Goal: Information Seeking & Learning: Check status

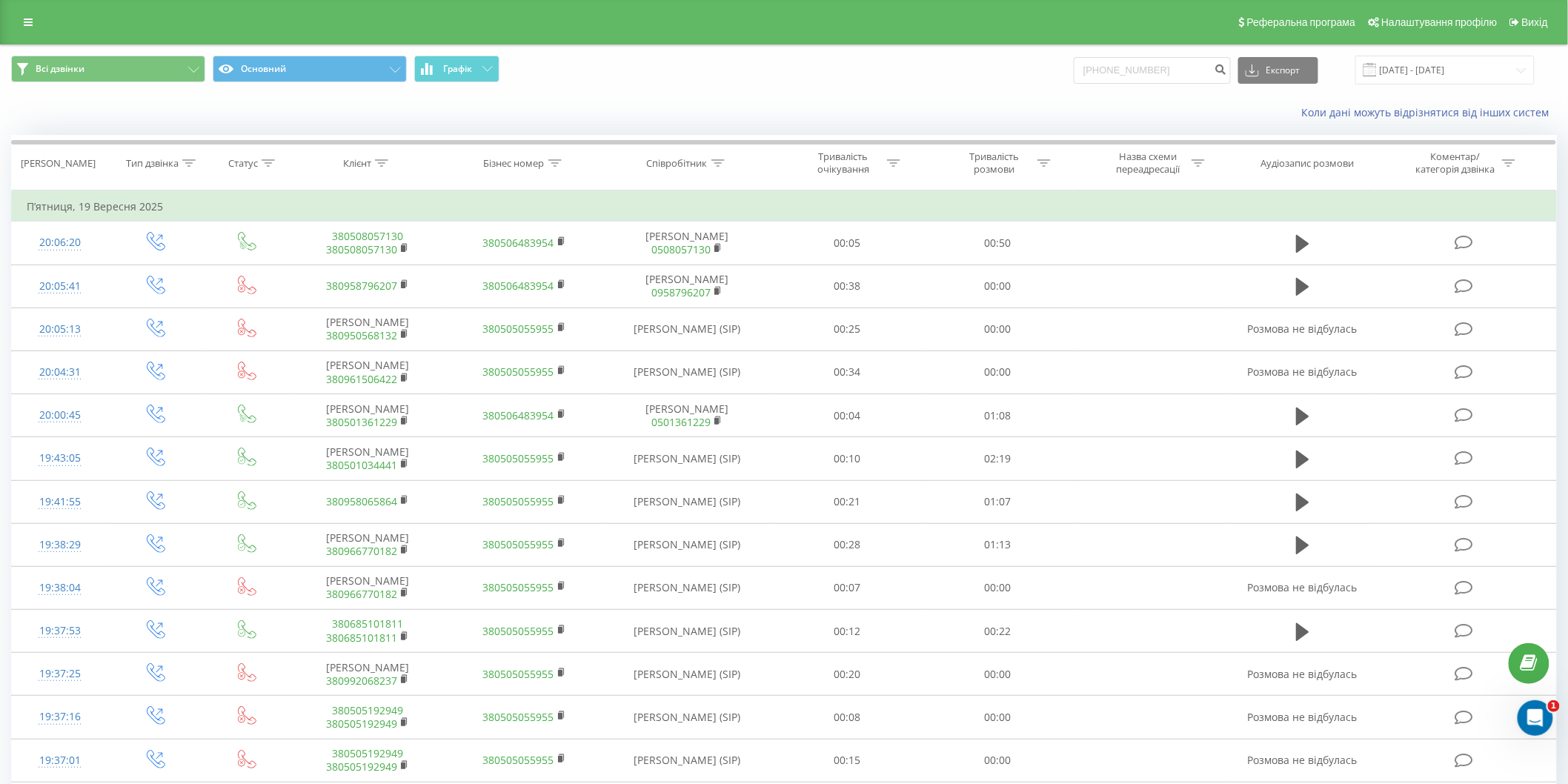
click at [1163, 72] on input "0 (96) 506-01-13" at bounding box center [1153, 71] width 157 height 27
click at [1158, 74] on input "0 (96) 506-01-13" at bounding box center [1153, 71] width 157 height 27
click at [1145, 74] on input "0 (96) 506-0113" at bounding box center [1153, 71] width 157 height 27
click at [1125, 68] on input "0 (96) 5060113" at bounding box center [1153, 71] width 157 height 27
click at [1106, 77] on input "0 (965060113" at bounding box center [1153, 71] width 157 height 27
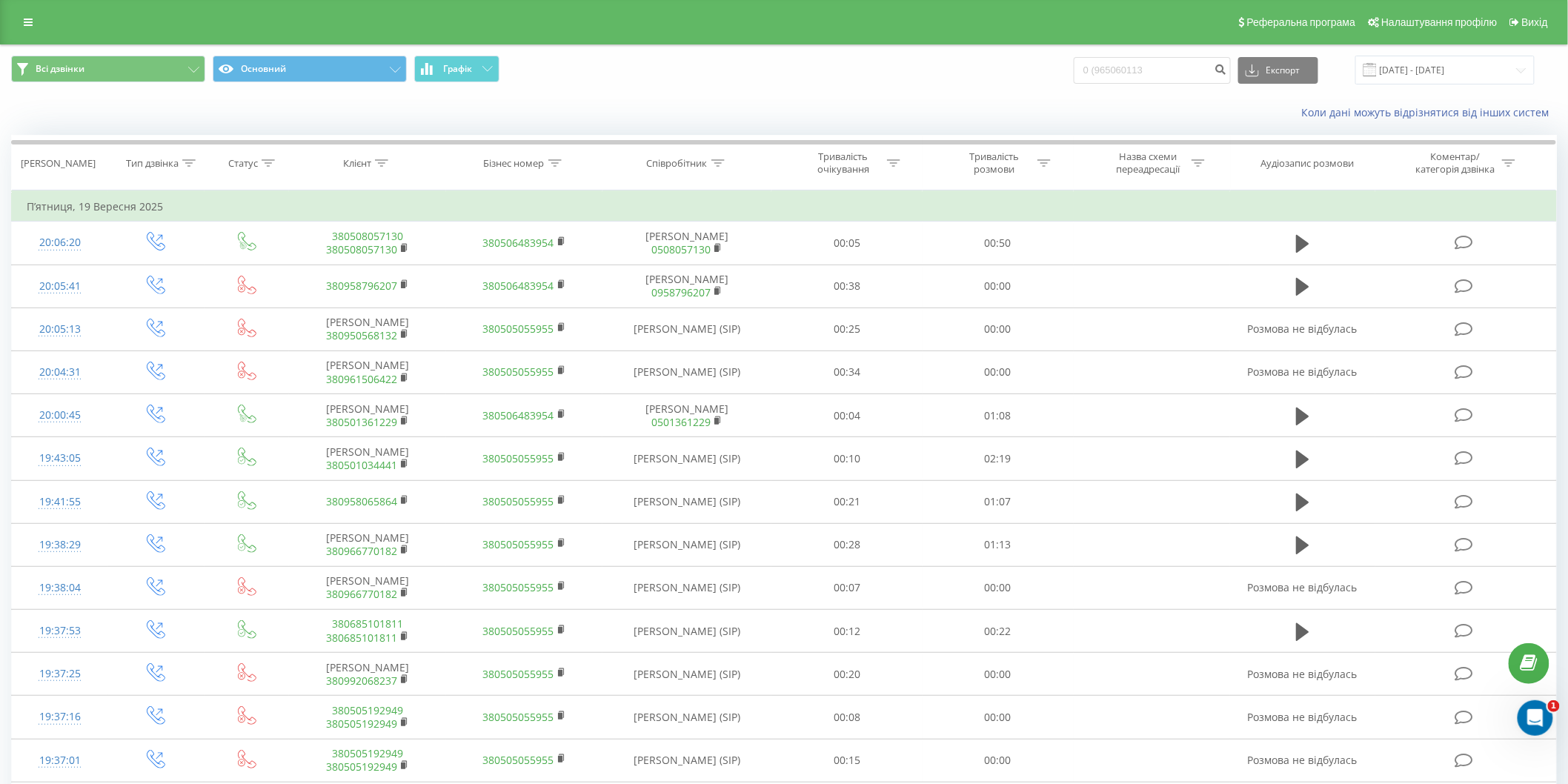
click at [1109, 76] on input "0 (965060113" at bounding box center [1153, 71] width 157 height 27
click at [1160, 75] on input "0965060113" at bounding box center [1153, 71] width 157 height 27
type input "0965060113"
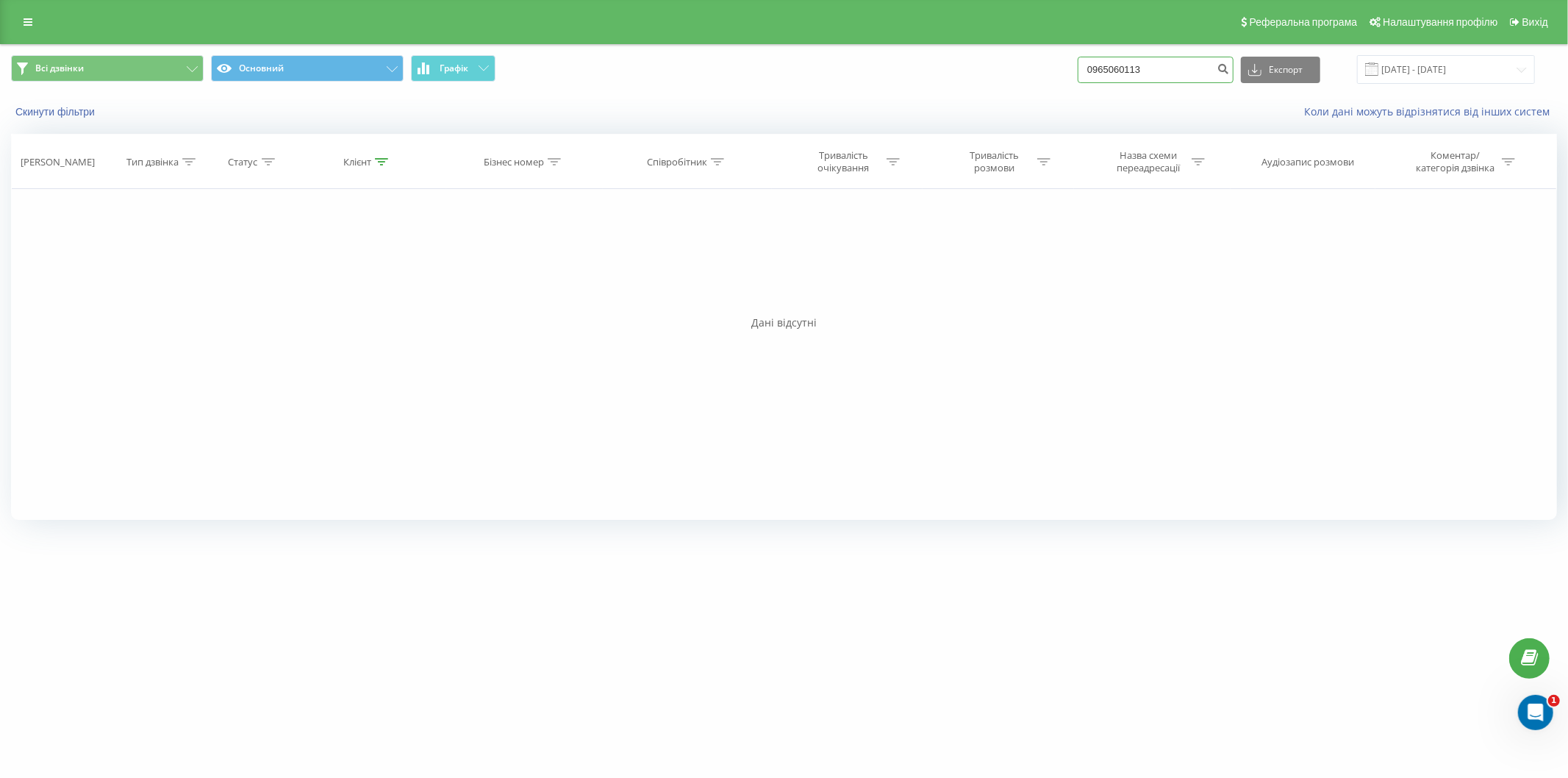
drag, startPoint x: 1180, startPoint y: 63, endPoint x: 1082, endPoint y: 81, distance: 99.6
click at [1031, 82] on div "Всі дзвінки Основний Графік 0965060113 Експорт .csv .xls .xlsx 22.06.2025 - 22.…" at bounding box center [784, 69] width 1547 height 29
paste input "5043412"
type input "0504341213"
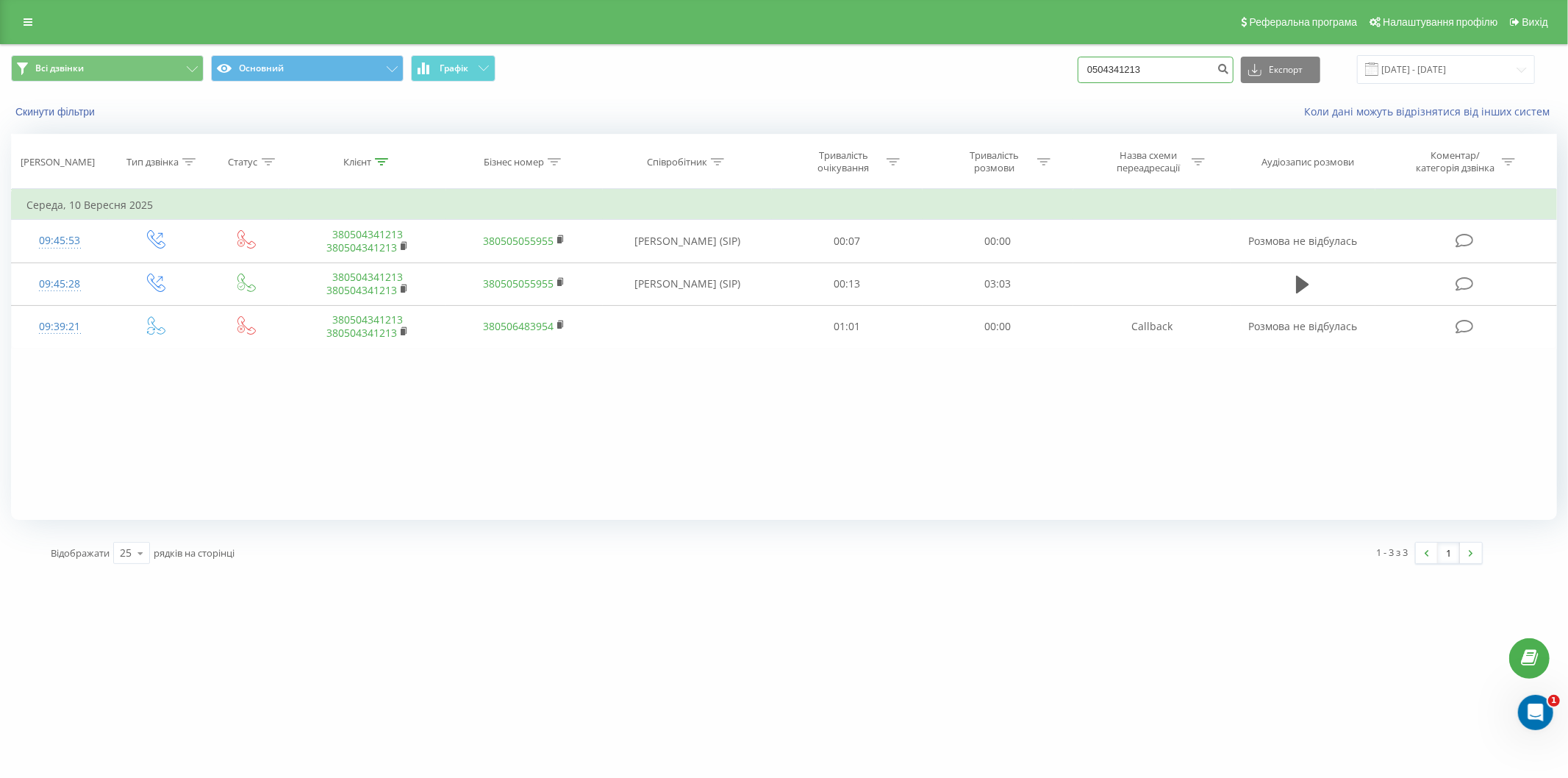
drag, startPoint x: 1141, startPoint y: 82, endPoint x: 1207, endPoint y: 69, distance: 67.3
click at [1142, 82] on input "0504341213" at bounding box center [1156, 70] width 156 height 27
drag, startPoint x: 1207, startPoint y: 69, endPoint x: 1001, endPoint y: 66, distance: 206.0
click at [1001, 66] on div "Всі дзвінки Основний Графік 0504341213 Експорт .csv .xls .xlsx 22.06.2025 - 22.…" at bounding box center [784, 69] width 1547 height 29
paste input "990918286"
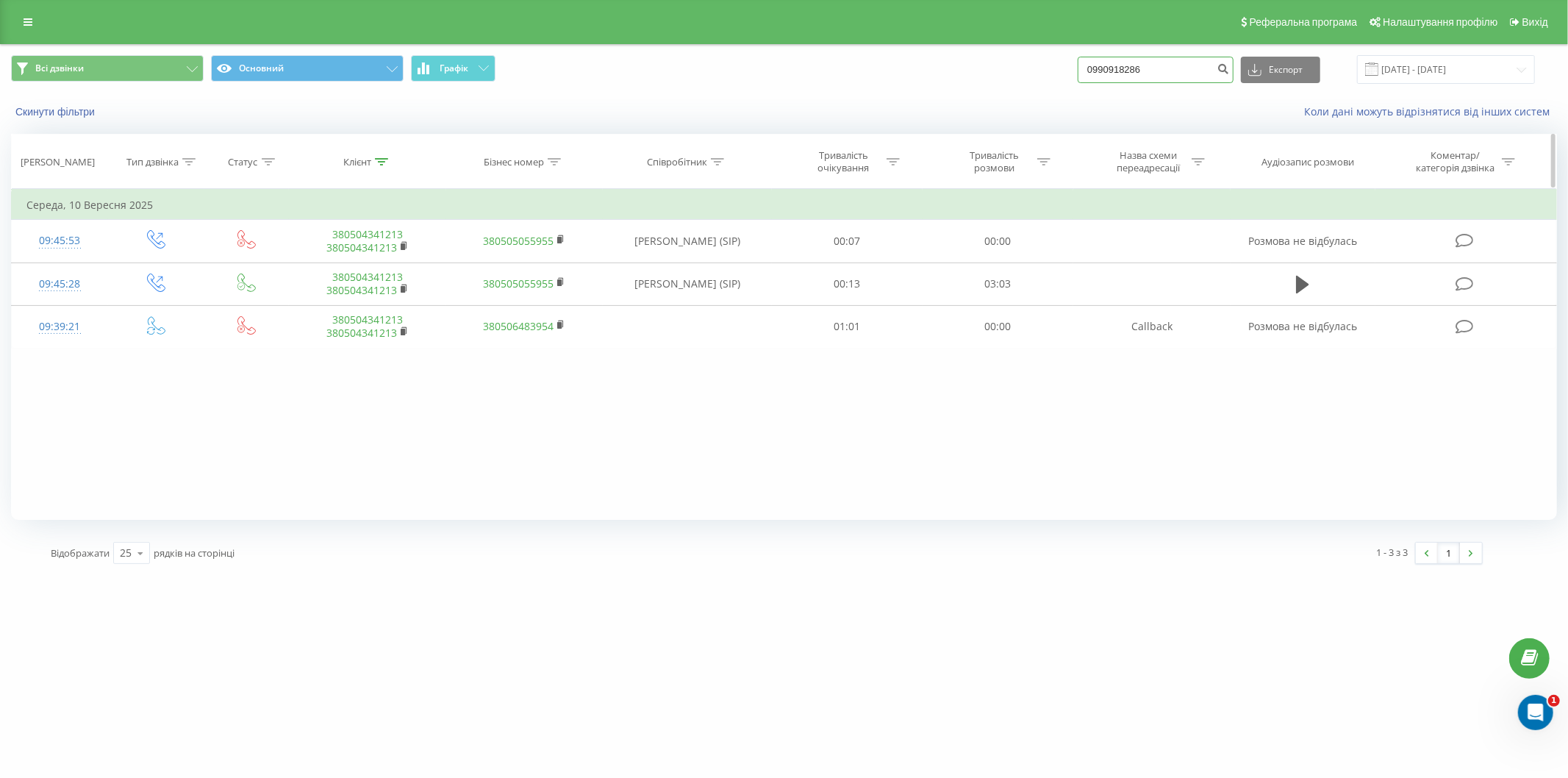
type input "0990918286"
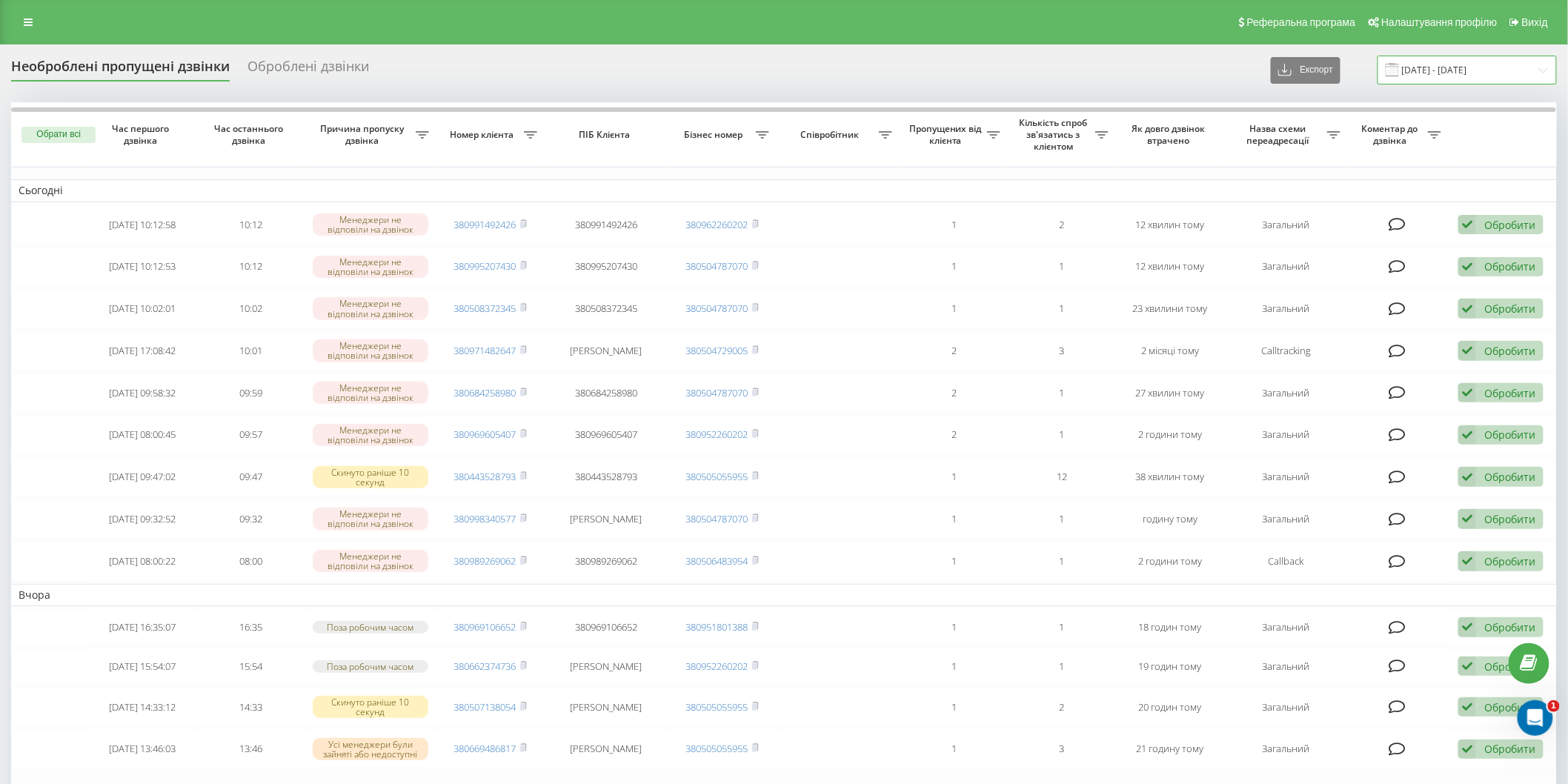
click at [1443, 63] on input "[DATE] - [DATE]" at bounding box center [1467, 70] width 179 height 29
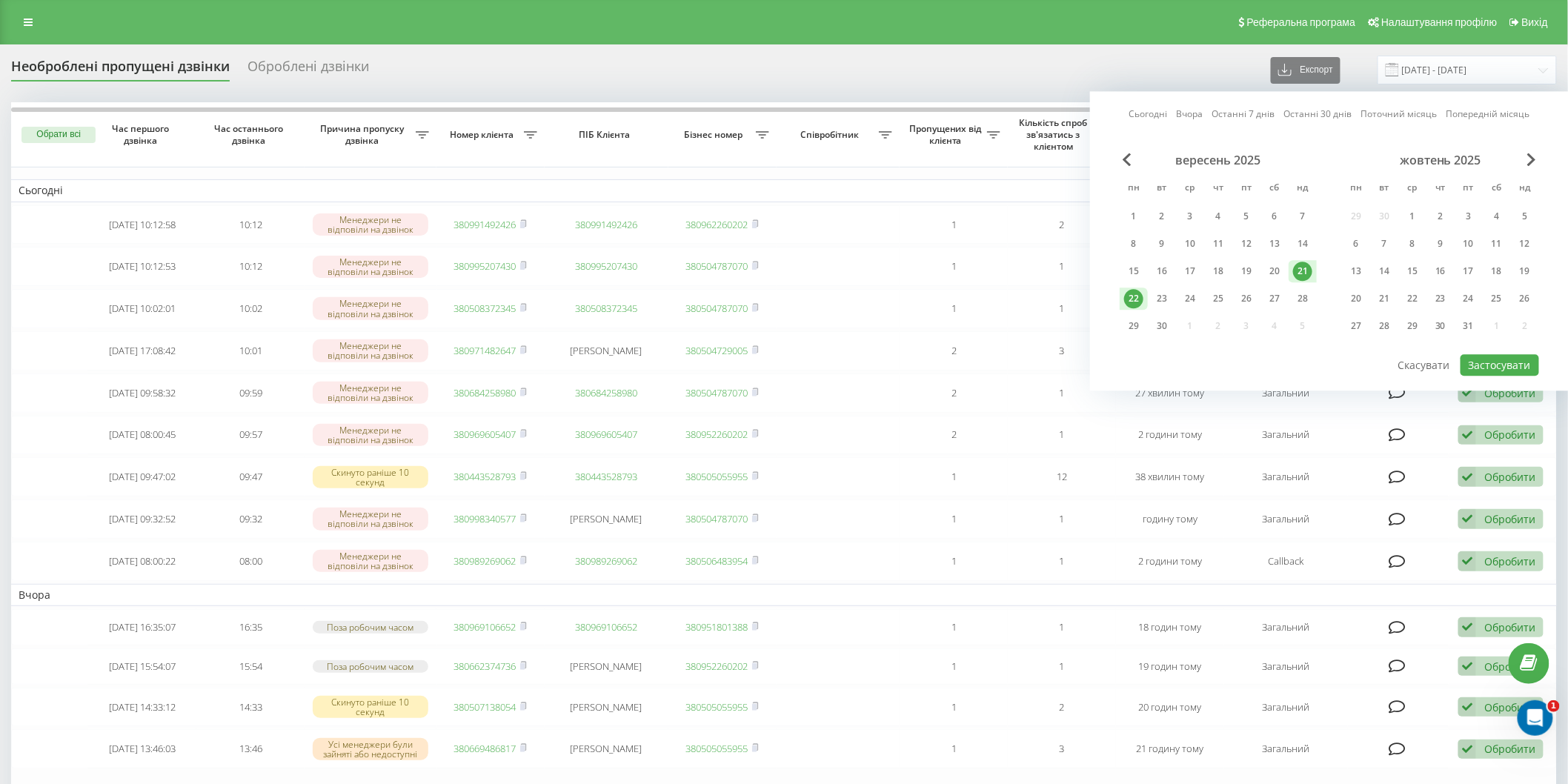
click at [1138, 294] on div "22" at bounding box center [1135, 298] width 19 height 19
click at [1480, 356] on button "Застосувати" at bounding box center [1500, 364] width 79 height 21
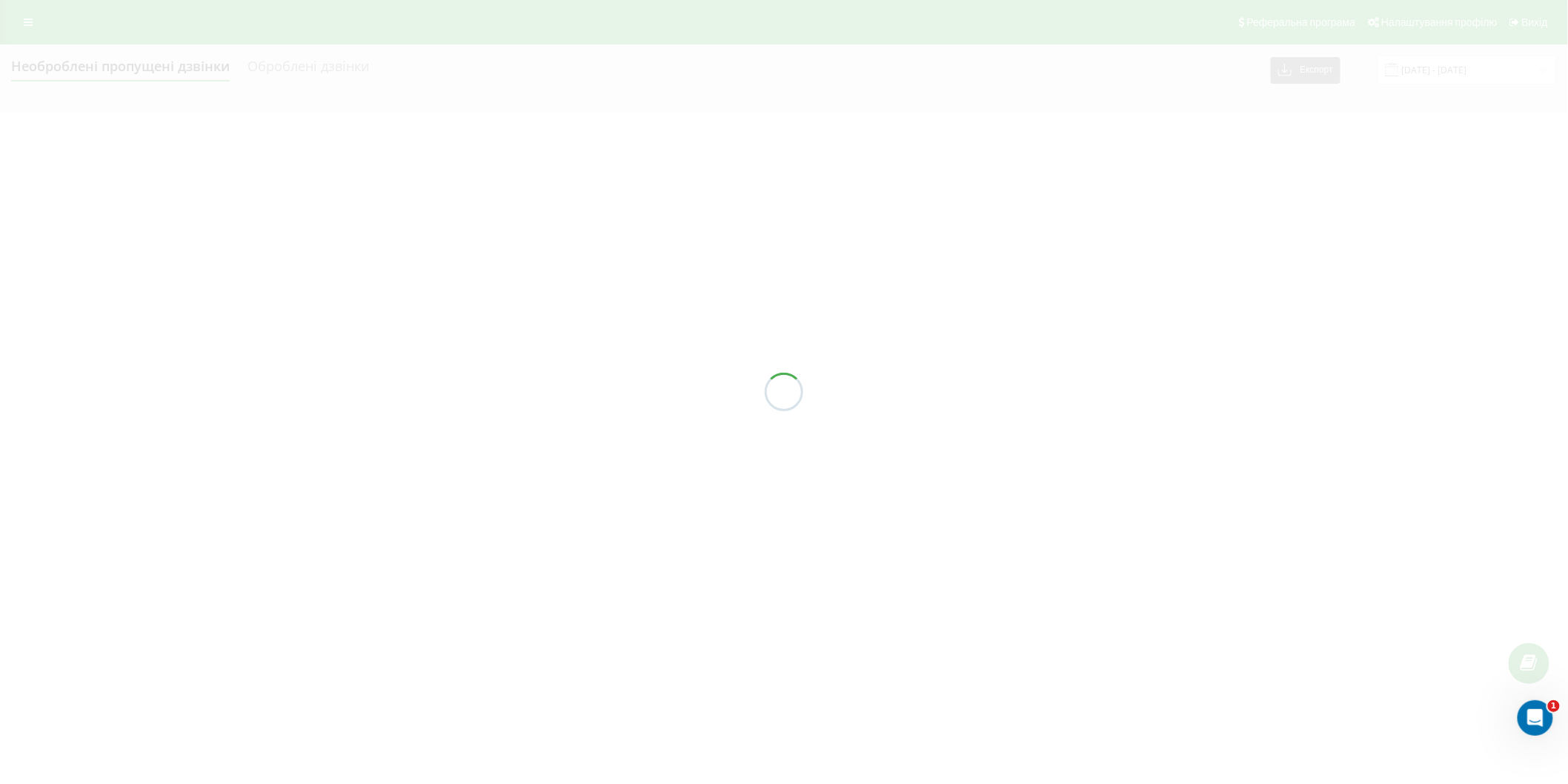
type input "[DATE] - [DATE]"
